Goal: Information Seeking & Learning: Learn about a topic

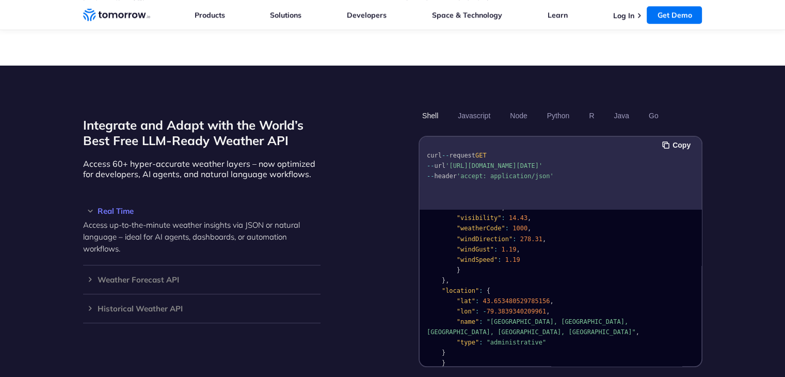
scroll to position [877, 0]
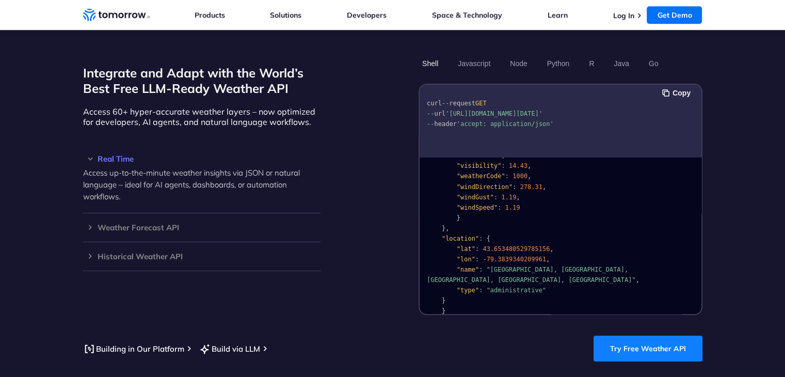
click at [642, 339] on link "Try Free Weather API" at bounding box center [648, 348] width 109 height 26
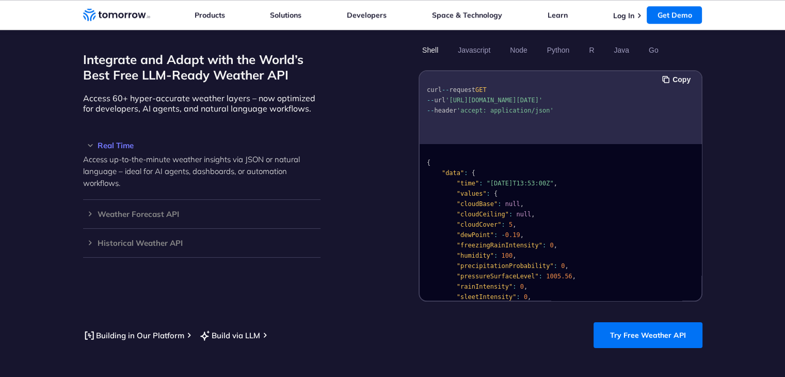
scroll to position [877, 0]
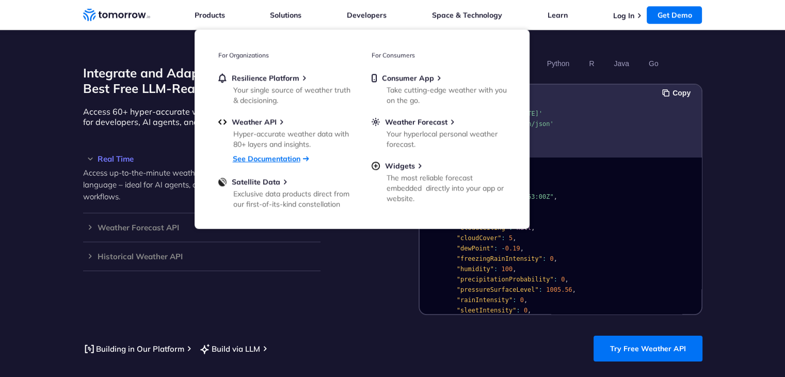
click at [264, 157] on link "See Documentation" at bounding box center [267, 158] width 68 height 9
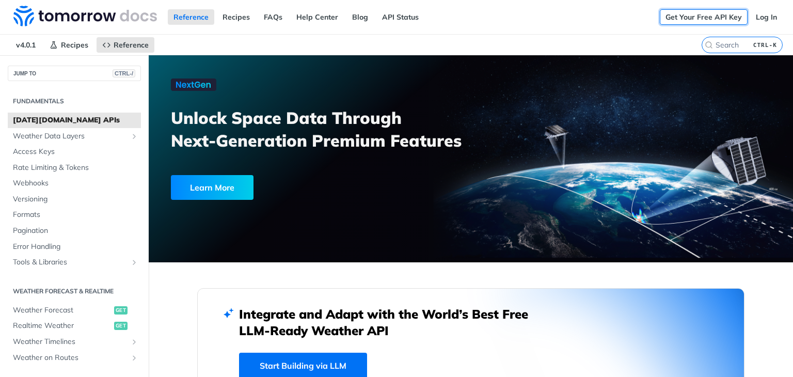
click at [681, 18] on link "Get Your Free API Key" at bounding box center [704, 16] width 88 height 15
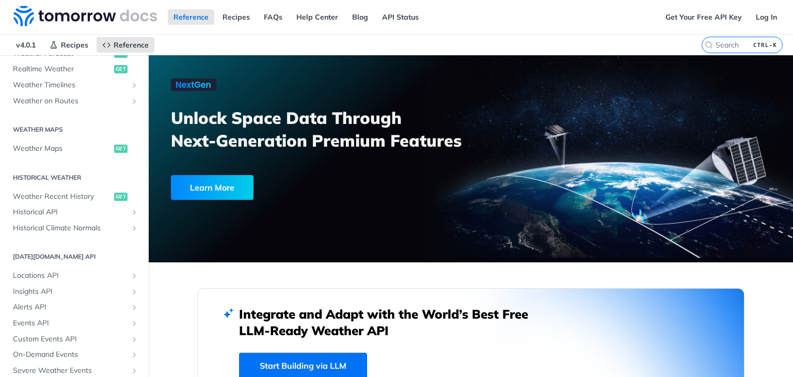
scroll to position [258, 0]
click at [60, 144] on span "Weather Maps" at bounding box center [62, 147] width 99 height 10
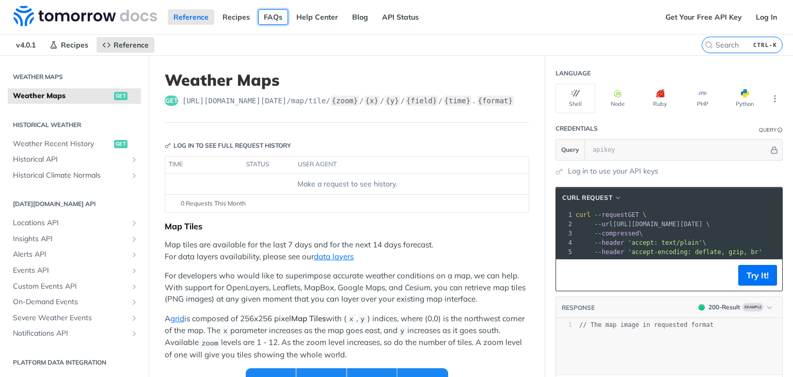
click at [264, 15] on link "FAQs" at bounding box center [273, 16] width 30 height 15
